Goal: Navigation & Orientation: Go to known website

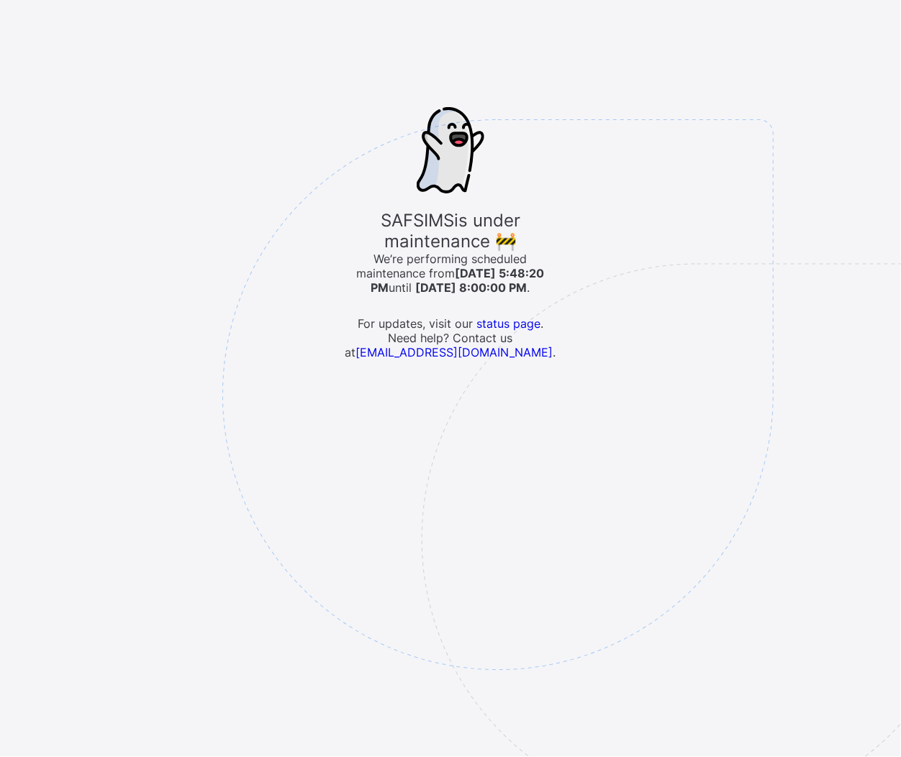
click at [59, 680] on div "SAFSIMS is under maintenance 🚧 We’re performing scheduled maintenance from 9/11…" at bounding box center [450, 378] width 901 height 757
